Goal: Transaction & Acquisition: Purchase product/service

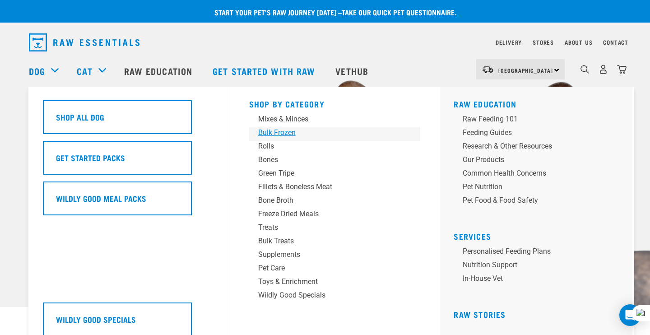
click at [274, 135] on div "Bulk Frozen" at bounding box center [328, 132] width 141 height 11
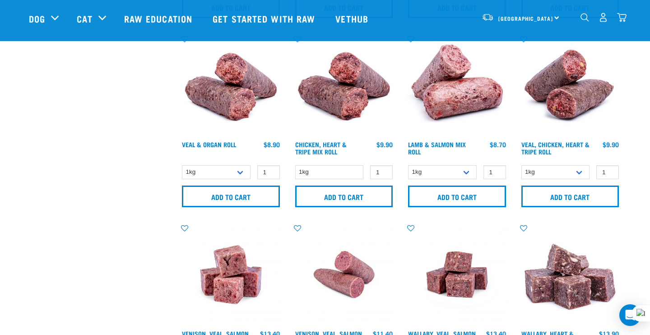
scroll to position [412, 0]
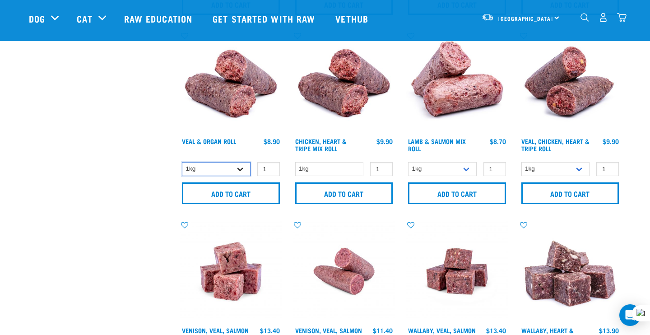
click at [242, 168] on select "1kg Bulk (10kg)" at bounding box center [216, 169] width 69 height 14
click at [182, 162] on select "1kg Bulk (10kg)" at bounding box center [216, 169] width 69 height 14
click at [240, 168] on select "1kg Bulk (10kg)" at bounding box center [216, 169] width 69 height 14
select select "745"
click at [182, 162] on select "1kg Bulk (10kg)" at bounding box center [216, 169] width 69 height 14
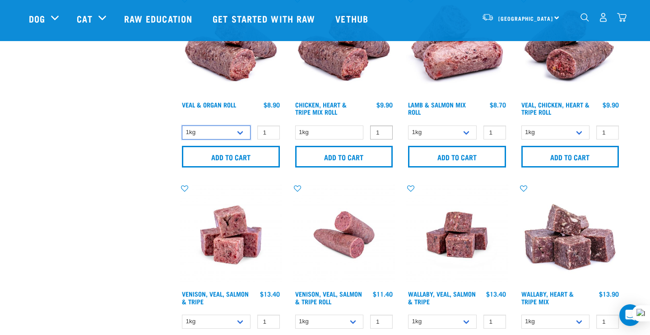
scroll to position [450, 0]
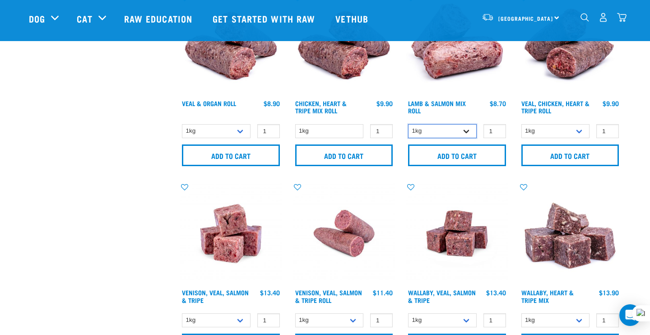
click at [461, 129] on select "1kg Bulk (10kg)" at bounding box center [442, 131] width 69 height 14
select select "913"
click at [408, 124] on select "1kg Bulk (10kg)" at bounding box center [442, 131] width 69 height 14
